Goal: Task Accomplishment & Management: Manage account settings

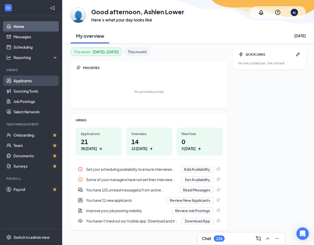
click at [19, 84] on link "Applicants" at bounding box center [35, 81] width 44 height 10
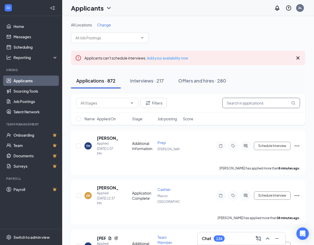
click at [248, 102] on input "text" at bounding box center [261, 103] width 78 height 10
type input "crystal"
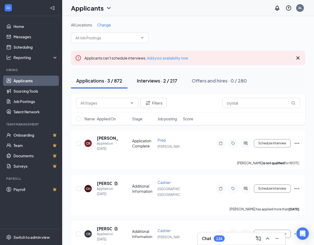
click at [150, 81] on div "Interviews · 2 / 217" at bounding box center [157, 80] width 40 height 6
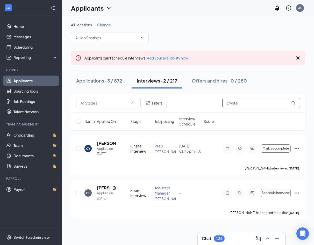
drag, startPoint x: 259, startPoint y: 107, endPoint x: 203, endPoint y: 106, distance: 55.6
click at [203, 106] on div "Filters crystal" at bounding box center [187, 103] width 223 height 10
click at [133, 33] on span at bounding box center [110, 38] width 78 height 10
click at [133, 34] on span at bounding box center [110, 38] width 78 height 10
click at [138, 39] on span at bounding box center [110, 38] width 78 height 10
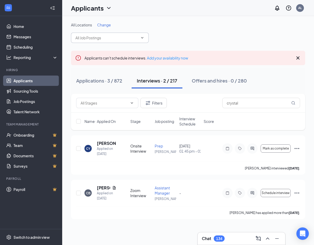
click at [141, 39] on icon "ChevronDown" at bounding box center [142, 38] width 4 height 4
click at [263, 96] on div "Filters crystal" at bounding box center [188, 103] width 234 height 19
drag, startPoint x: 262, startPoint y: 104, endPoint x: 195, endPoint y: 101, distance: 66.5
click at [195, 101] on div "Filters crystal" at bounding box center [187, 103] width 223 height 10
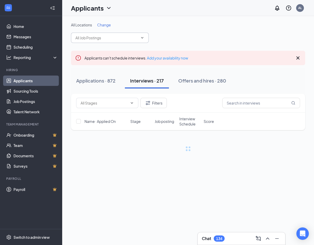
click at [147, 36] on span at bounding box center [110, 38] width 78 height 10
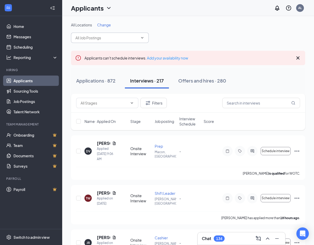
click at [143, 36] on icon "ChevronDown" at bounding box center [142, 38] width 4 height 4
click at [130, 39] on input "text" at bounding box center [106, 38] width 63 height 6
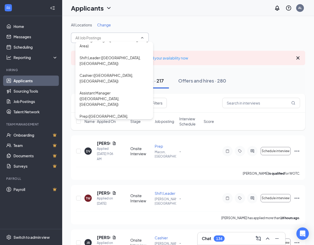
scroll to position [354, 0]
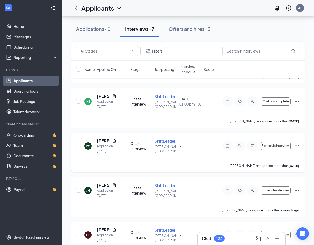
scroll to position [184, 0]
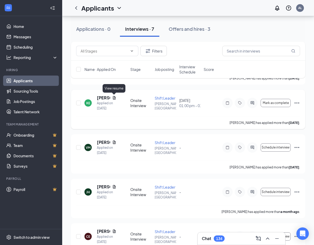
click at [115, 98] on icon "Document" at bounding box center [114, 98] width 4 height 4
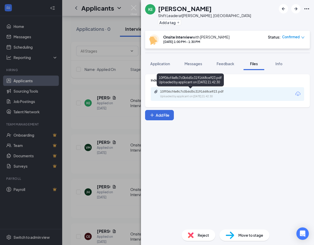
click at [191, 95] on div "Uploaded by applicant on [DATE] 21:42:30" at bounding box center [199, 96] width 78 height 4
